Goal: Find specific page/section: Find specific page/section

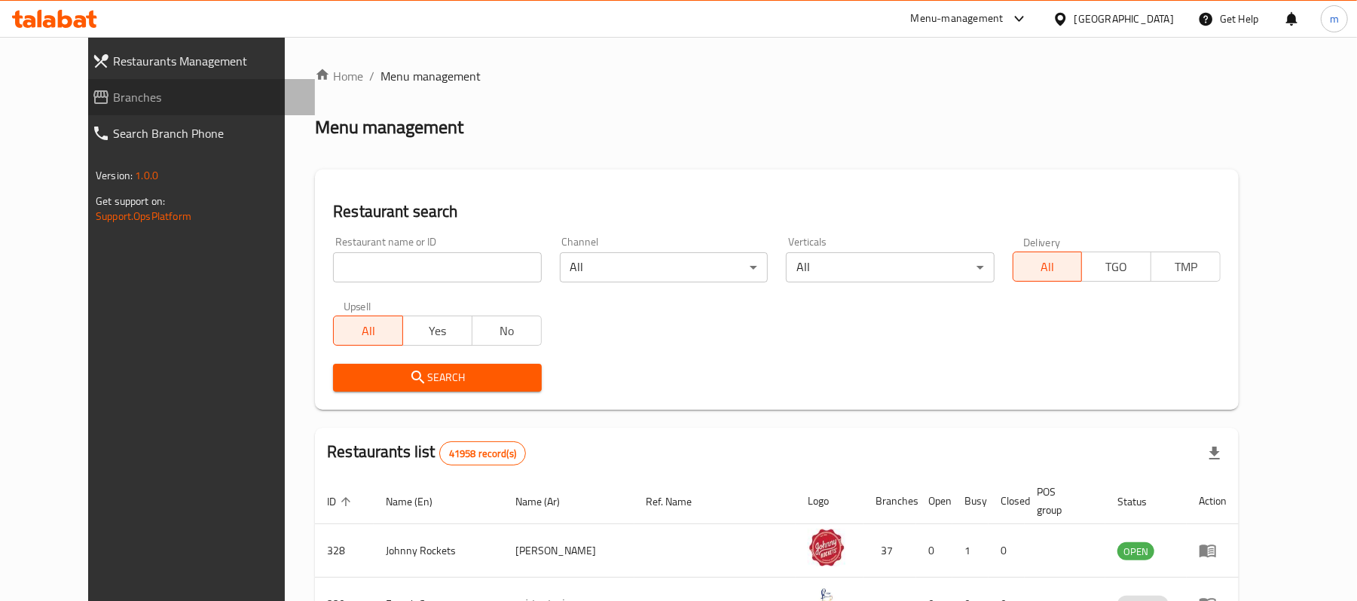
click at [113, 98] on span "Branches" at bounding box center [208, 97] width 190 height 18
click at [1007, 19] on div at bounding box center [1015, 19] width 25 height 18
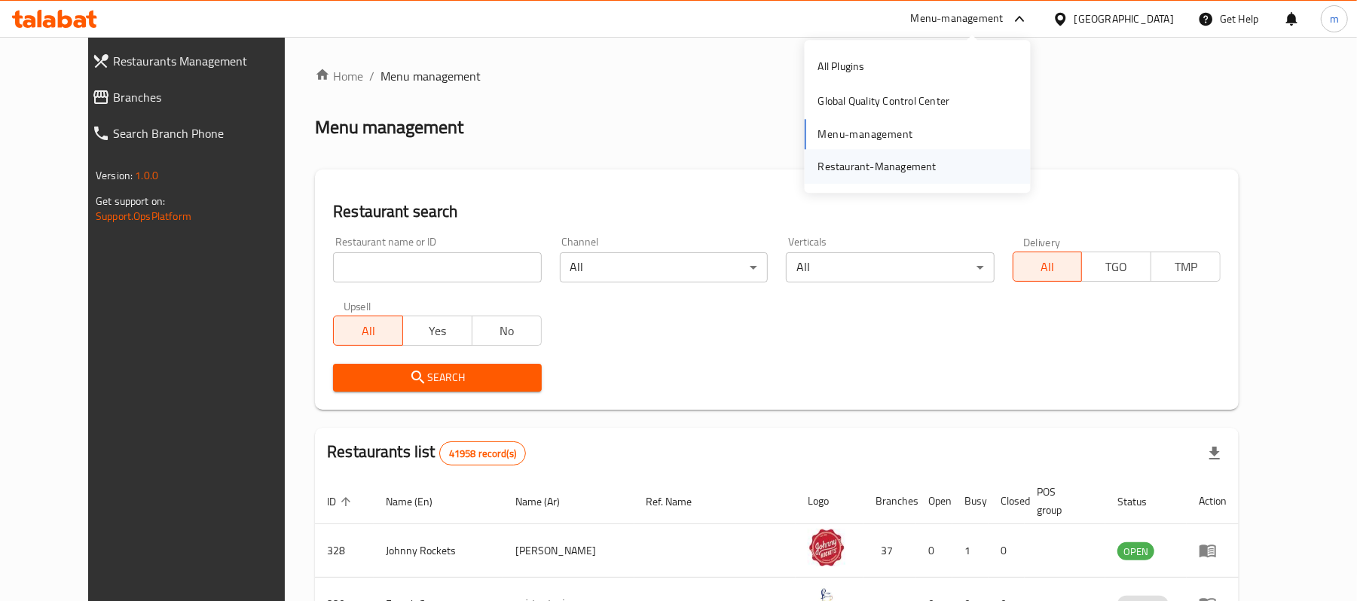
click at [895, 169] on div "Restaurant-Management" at bounding box center [877, 166] width 118 height 17
